Goal: Task Accomplishment & Management: Use online tool/utility

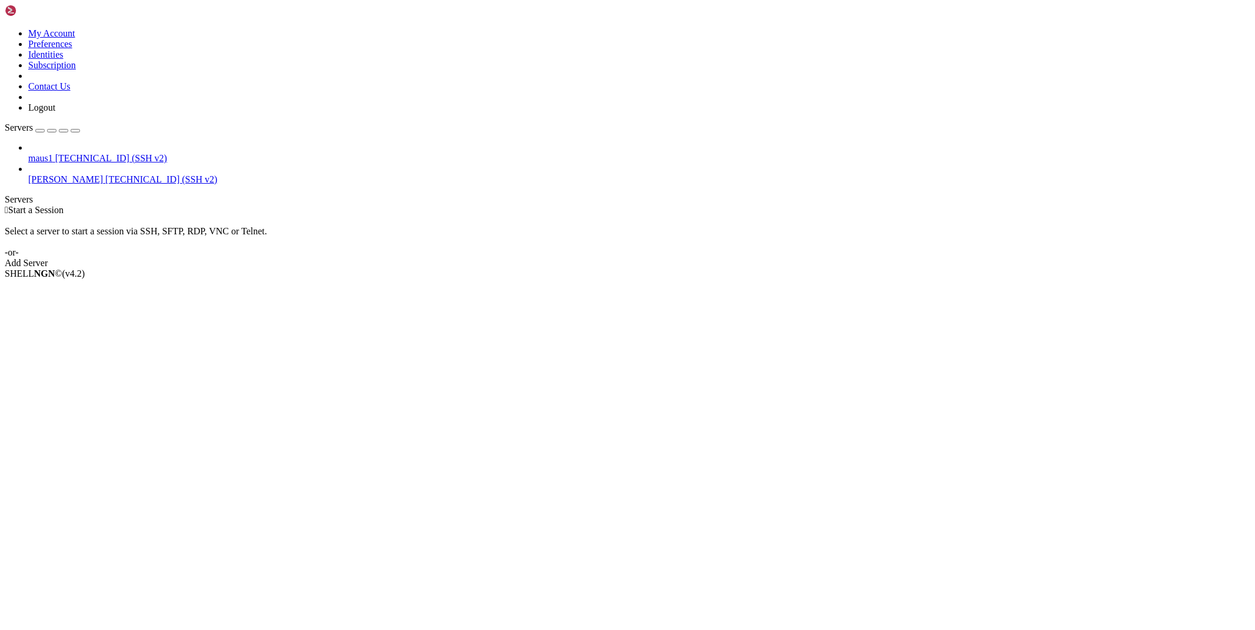
click at [39, 174] on span "[PERSON_NAME]" at bounding box center [65, 179] width 75 height 10
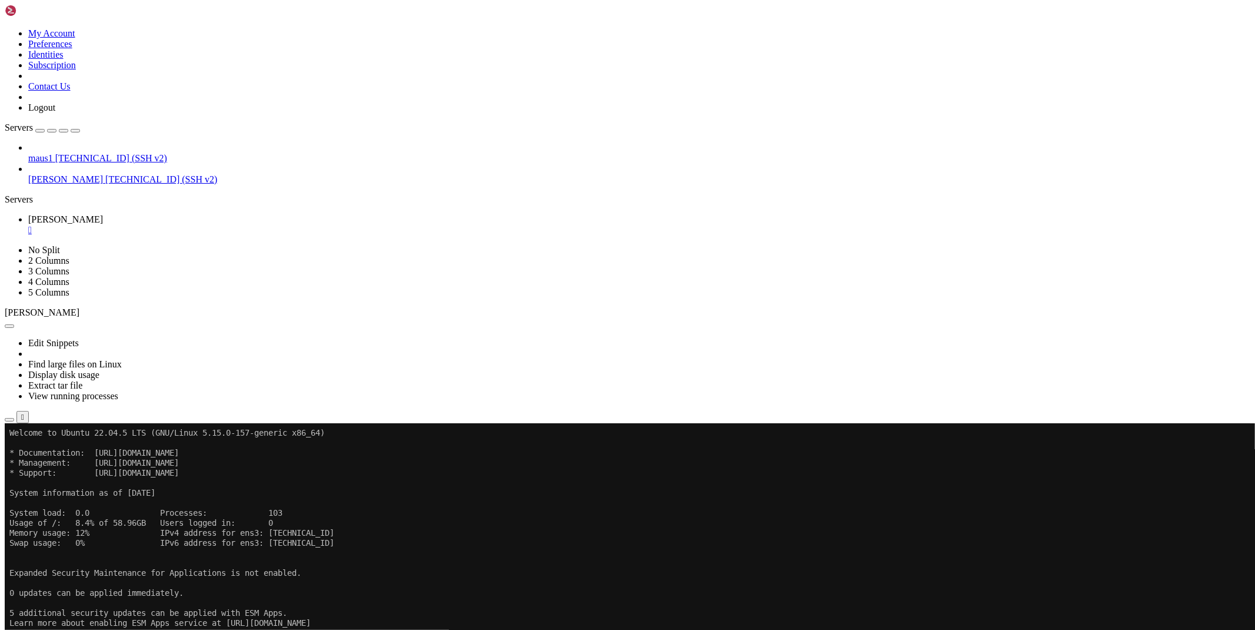
click at [78, 153] on span "[TECHNICAL_ID] (SSH v2)" at bounding box center [111, 158] width 112 height 10
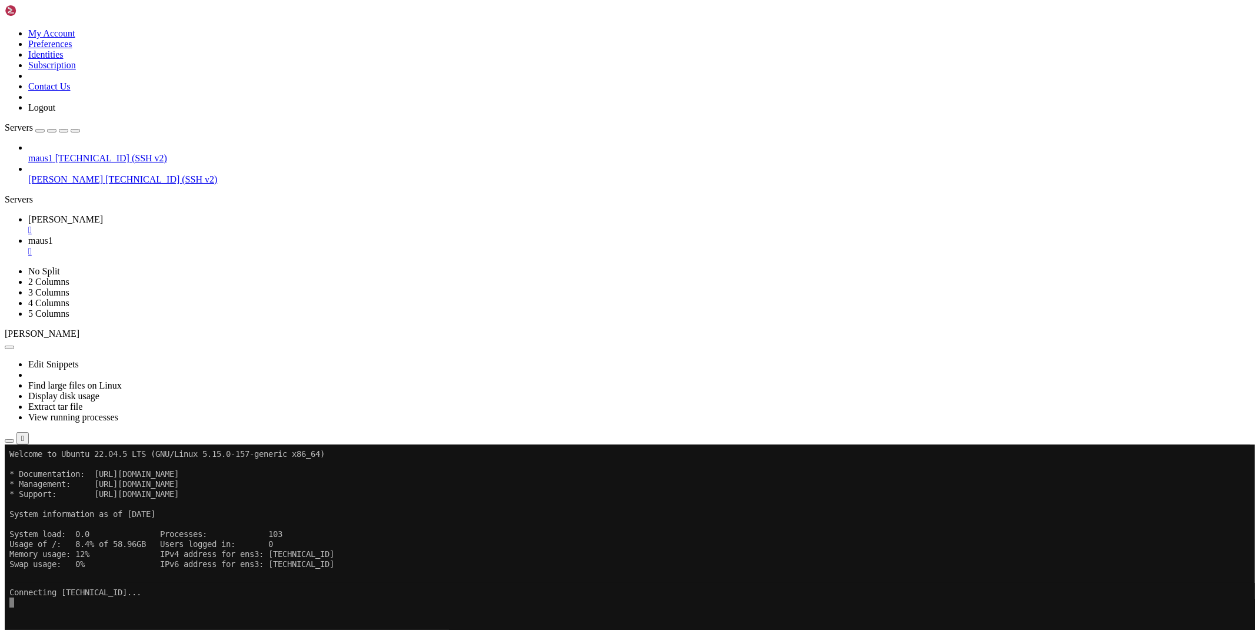
click at [196, 225] on div "" at bounding box center [639, 230] width 1222 height 11
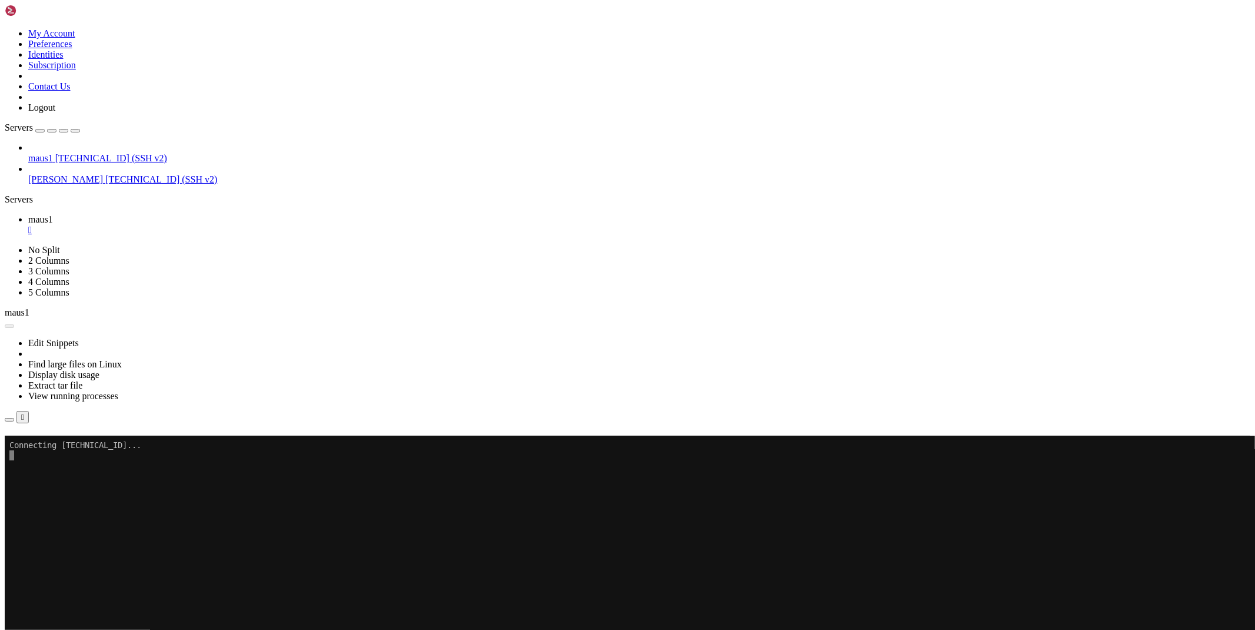
click at [52, 446] on button "Reconnect" at bounding box center [28, 452] width 47 height 12
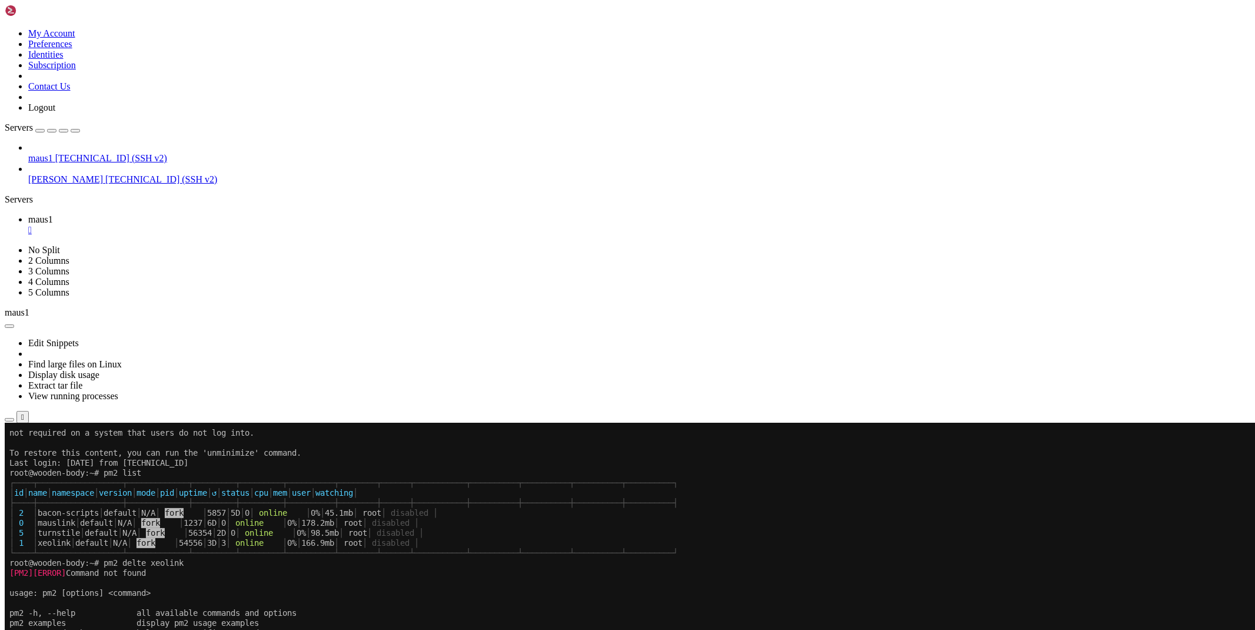
scroll to position [130, 0]
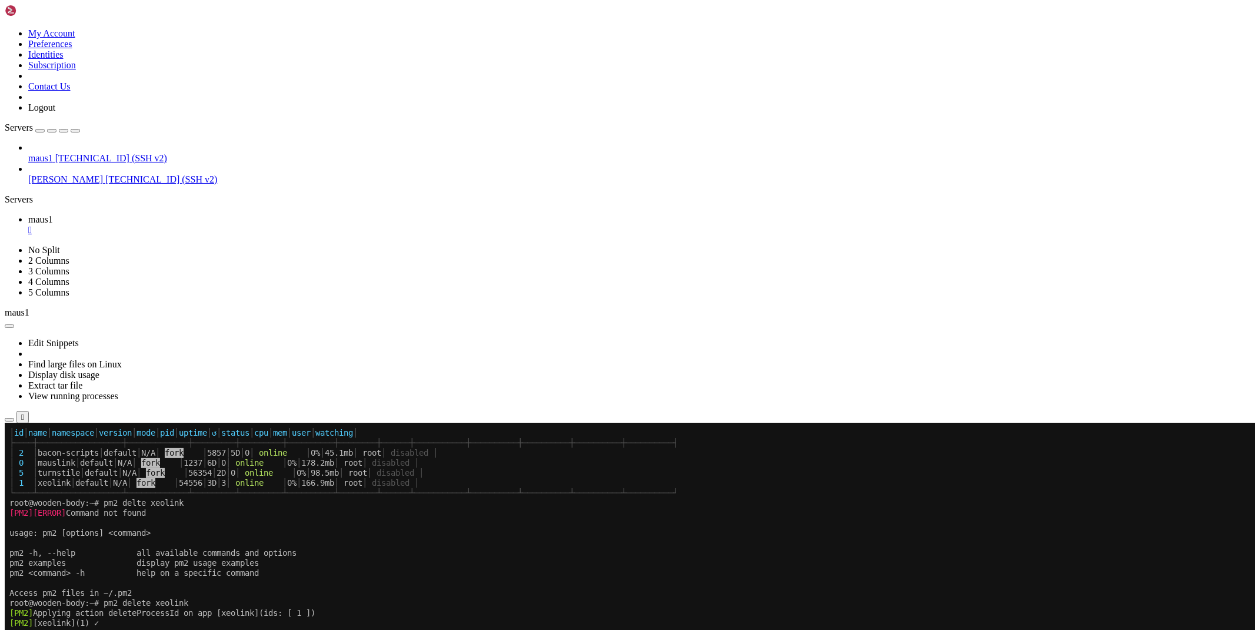
click at [201, 225] on div "" at bounding box center [639, 230] width 1222 height 11
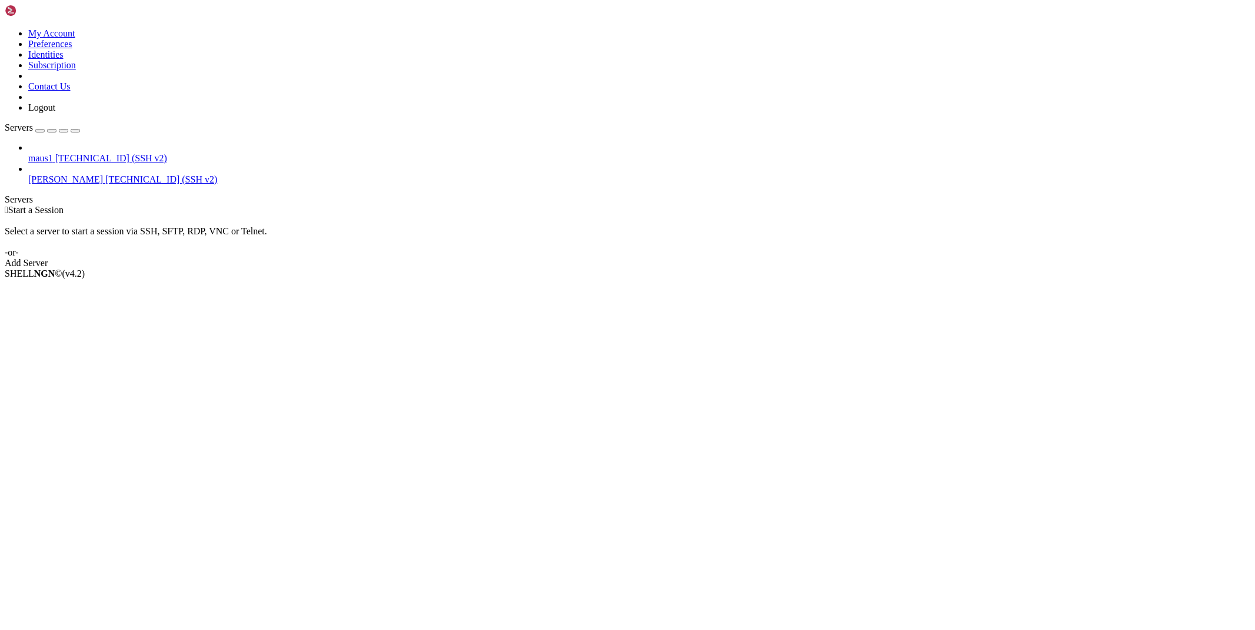
click at [29, 174] on link "[PERSON_NAME] [TECHNICAL_ID] (SSH v2)" at bounding box center [639, 179] width 1222 height 11
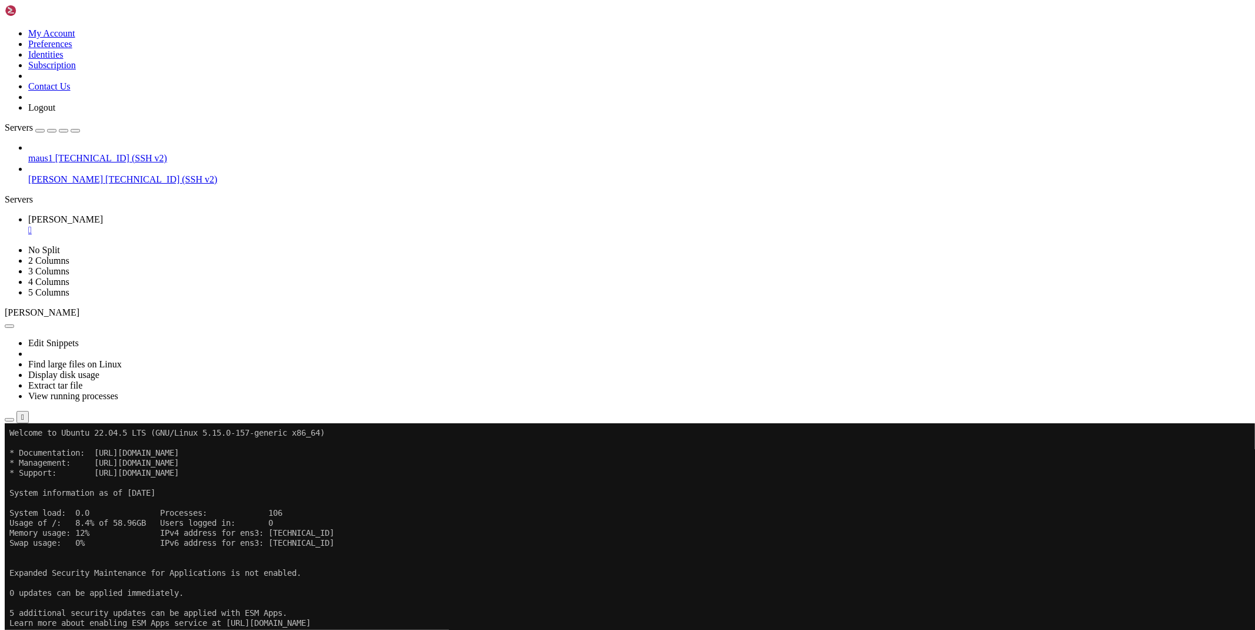
scroll to position [50, 0]
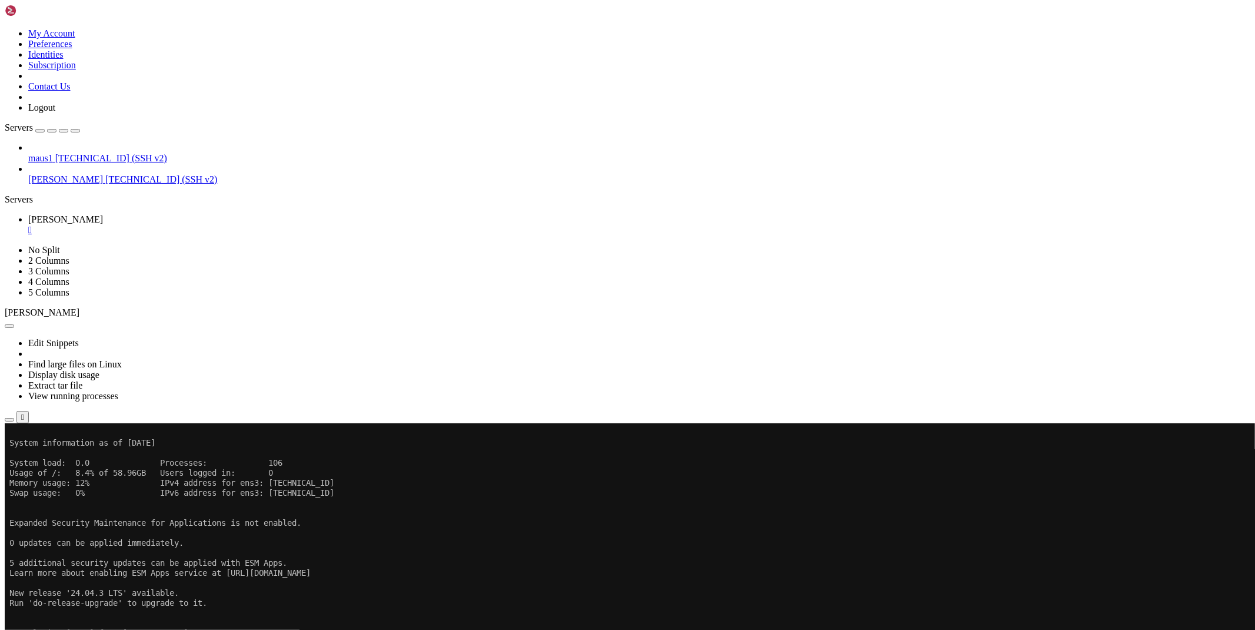
click at [199, 225] on div "" at bounding box center [639, 230] width 1222 height 11
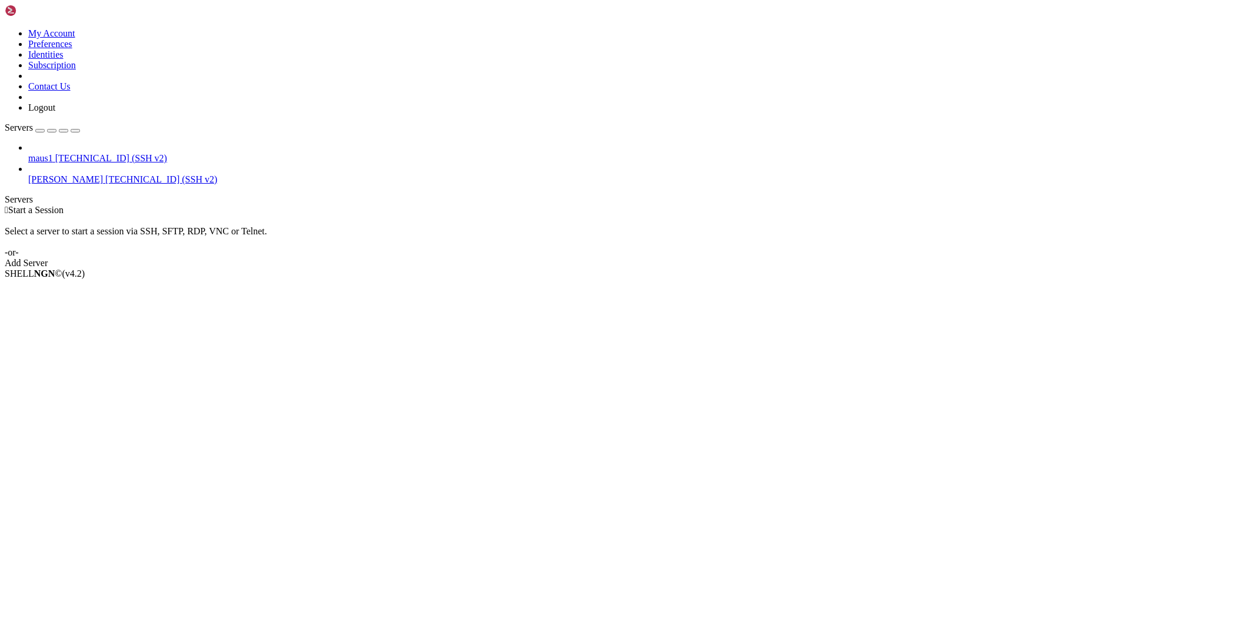
click at [28, 174] on icon at bounding box center [28, 174] width 0 height 0
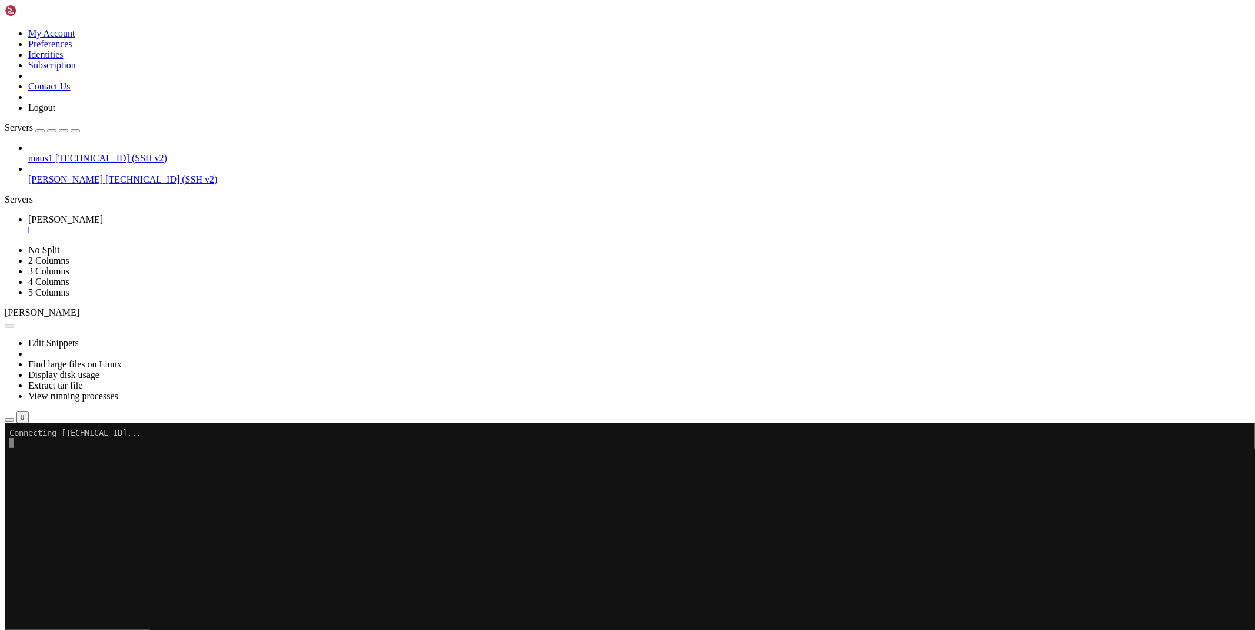
scroll to position [0, 0]
